Goal: Information Seeking & Learning: Learn about a topic

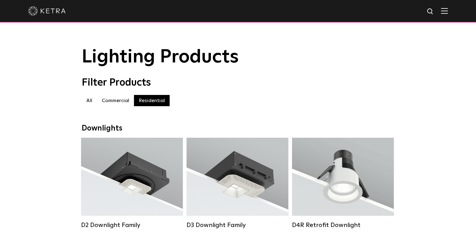
click at [448, 13] on img at bounding box center [444, 11] width 7 height 6
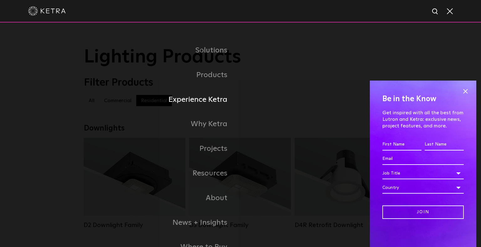
click at [225, 103] on link "Experience Ketra" at bounding box center [162, 100] width 156 height 25
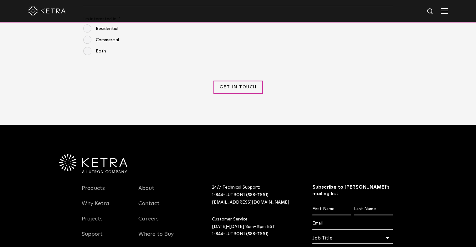
scroll to position [726, 0]
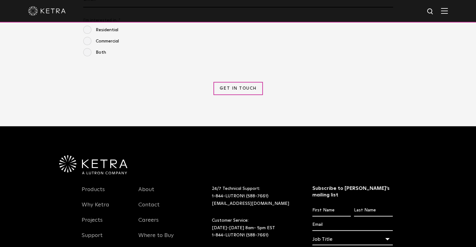
click at [448, 13] on img at bounding box center [444, 11] width 7 height 6
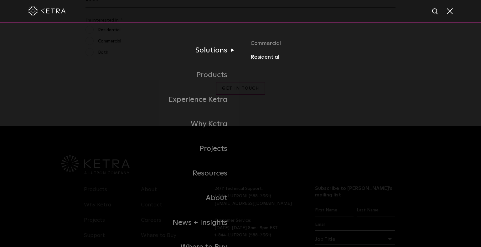
click at [263, 59] on link "Residential" at bounding box center [323, 57] width 146 height 9
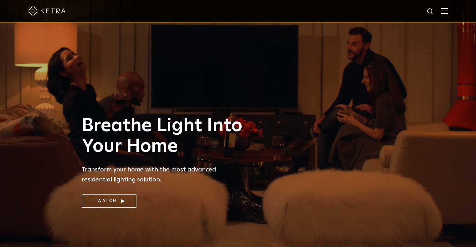
click at [447, 13] on img at bounding box center [444, 11] width 7 height 6
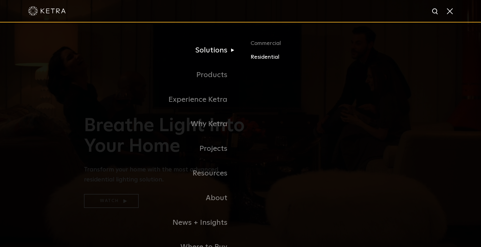
click at [269, 59] on link "Residential" at bounding box center [323, 57] width 146 height 9
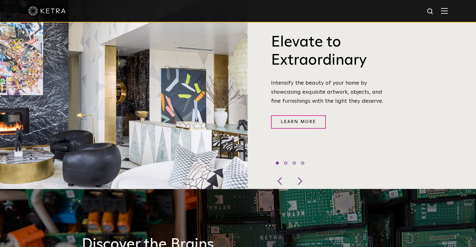
scroll to position [258, 0]
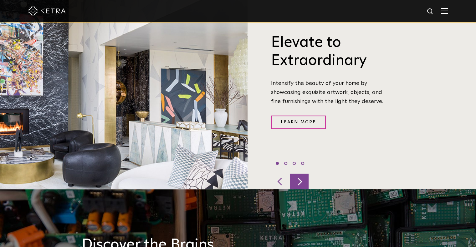
click at [301, 177] on div at bounding box center [299, 182] width 19 height 16
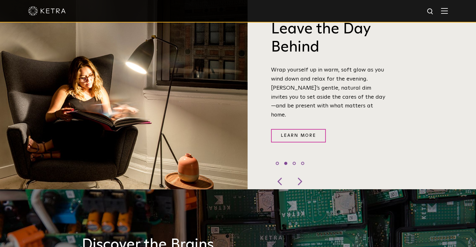
click at [448, 11] on img at bounding box center [444, 11] width 7 height 6
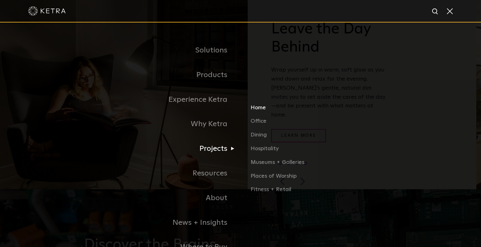
click at [261, 111] on link "Home" at bounding box center [323, 111] width 146 height 14
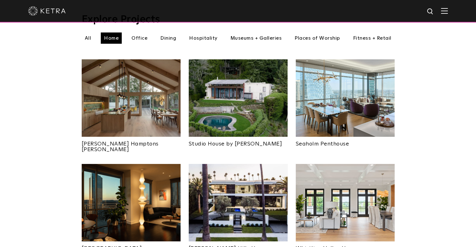
scroll to position [227, 0]
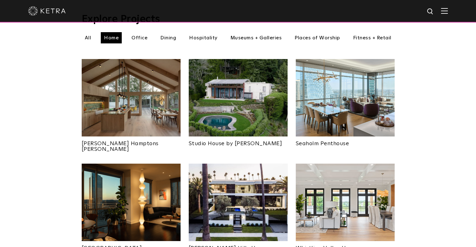
click at [238, 90] on img at bounding box center [238, 98] width 99 height 78
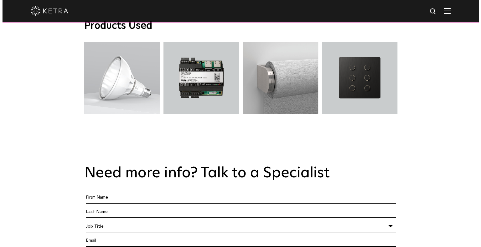
scroll to position [1062, 0]
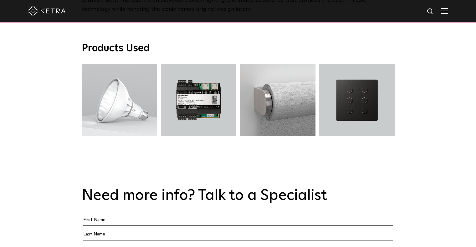
click at [448, 10] on img at bounding box center [444, 11] width 7 height 6
